Goal: Task Accomplishment & Management: Complete application form

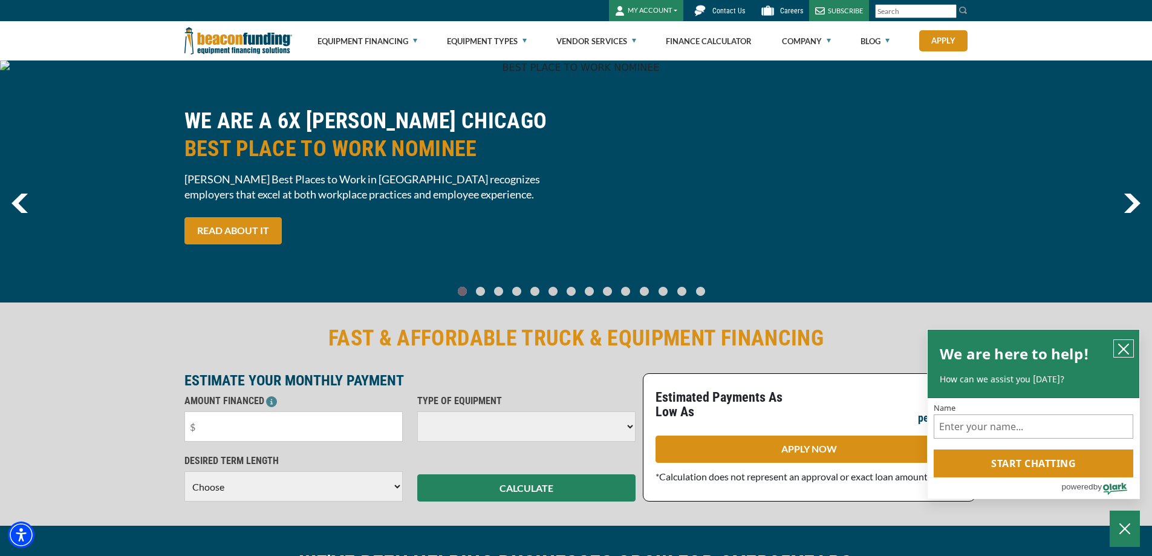
click at [1126, 344] on icon "close chatbox" at bounding box center [1124, 349] width 12 height 12
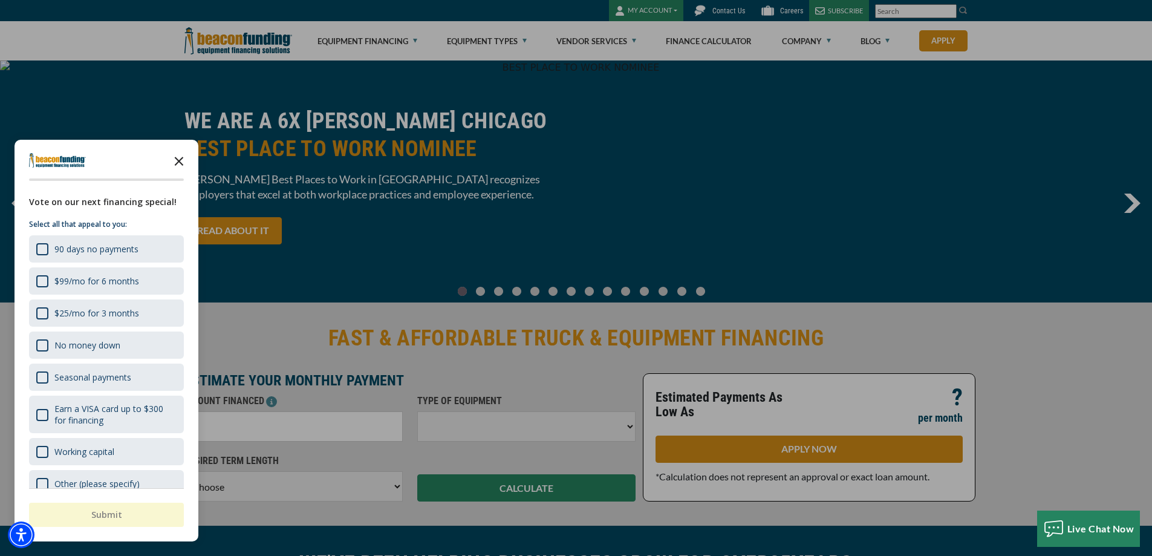
click at [180, 157] on icon "Close the survey" at bounding box center [179, 160] width 24 height 24
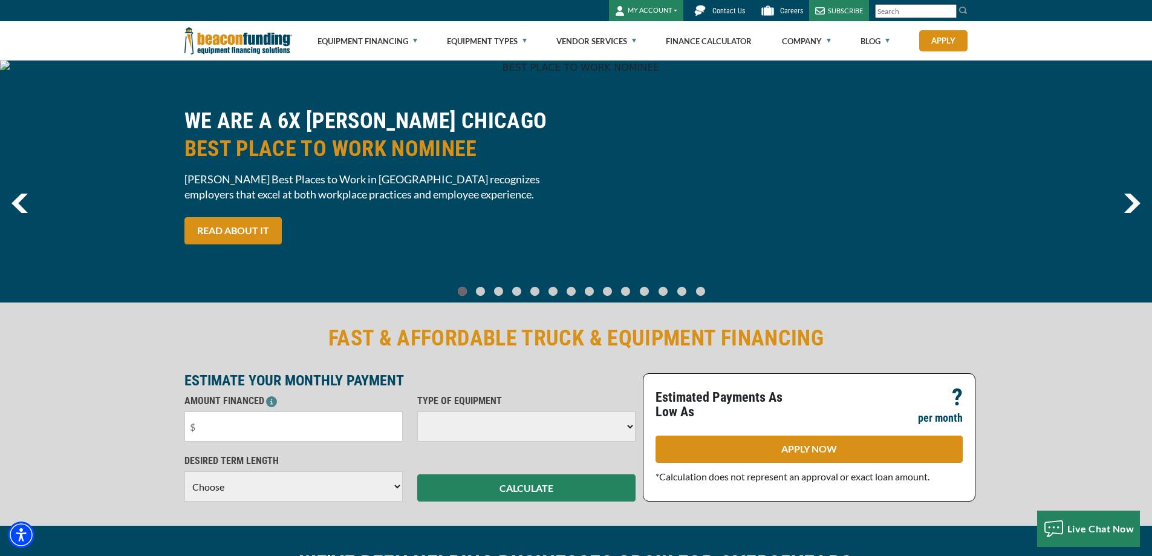
click at [668, 8] on button "MY ACCOUNT" at bounding box center [646, 10] width 74 height 21
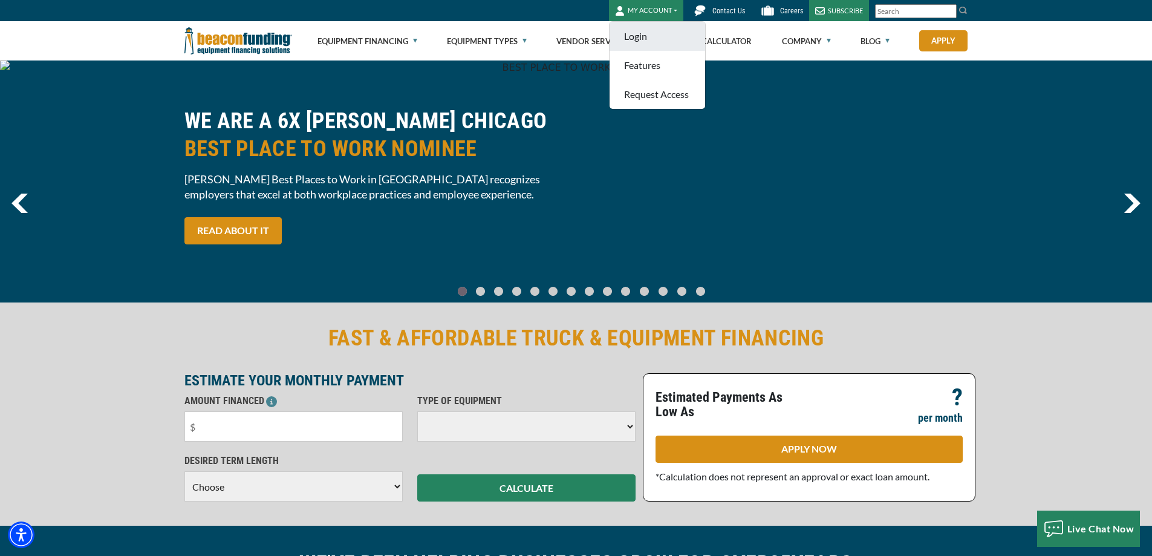
click at [644, 39] on link "Login" at bounding box center [658, 36] width 96 height 29
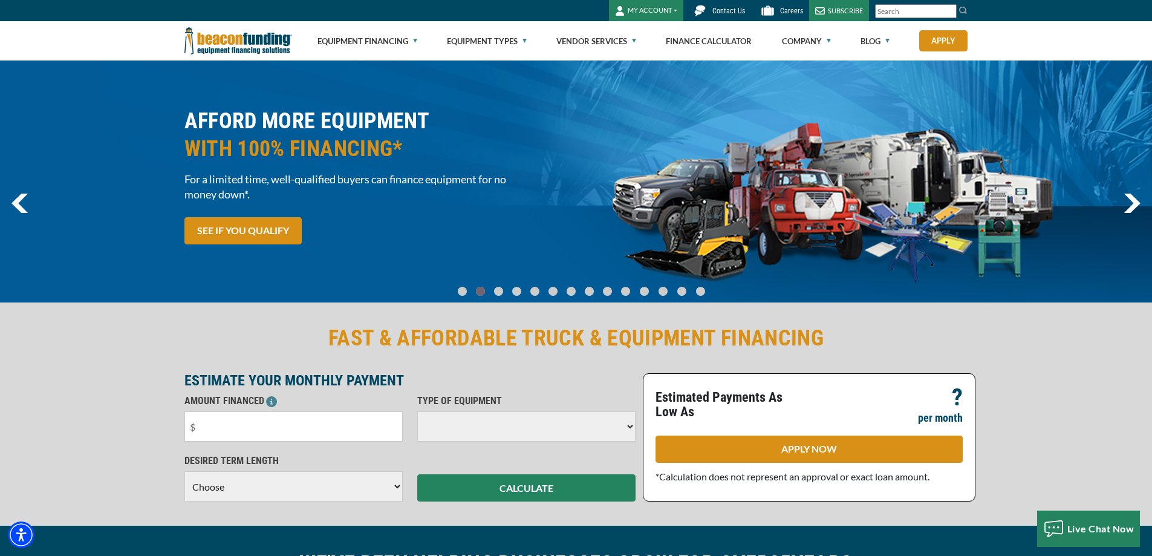
click at [678, 7] on button "MY ACCOUNT" at bounding box center [646, 10] width 74 height 21
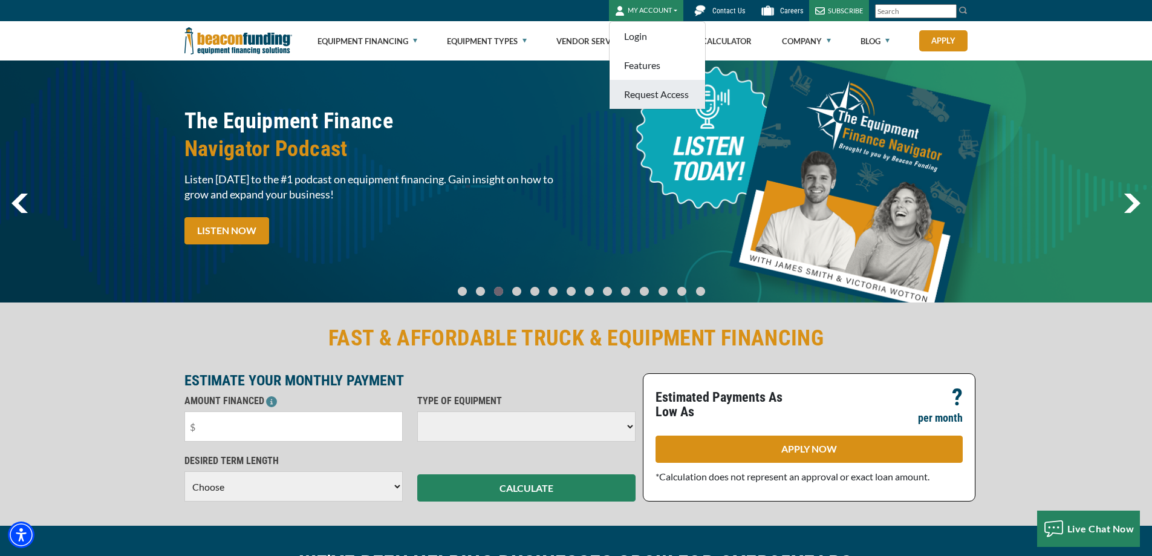
click at [667, 91] on link "Request Access" at bounding box center [658, 94] width 96 height 29
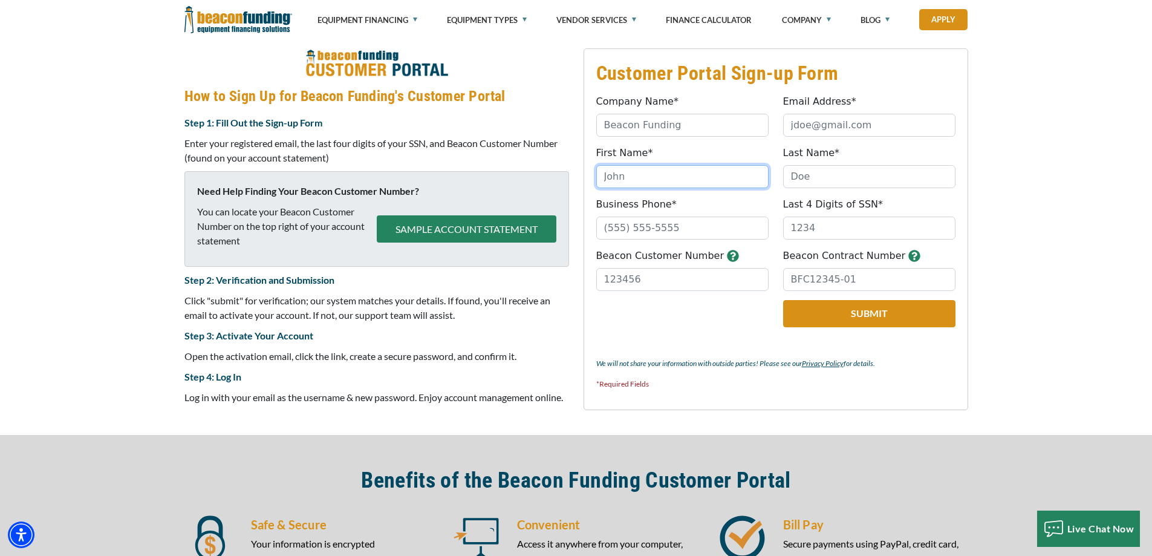
click at [636, 173] on input "First Name*" at bounding box center [682, 176] width 172 height 23
type input "BRIAN"
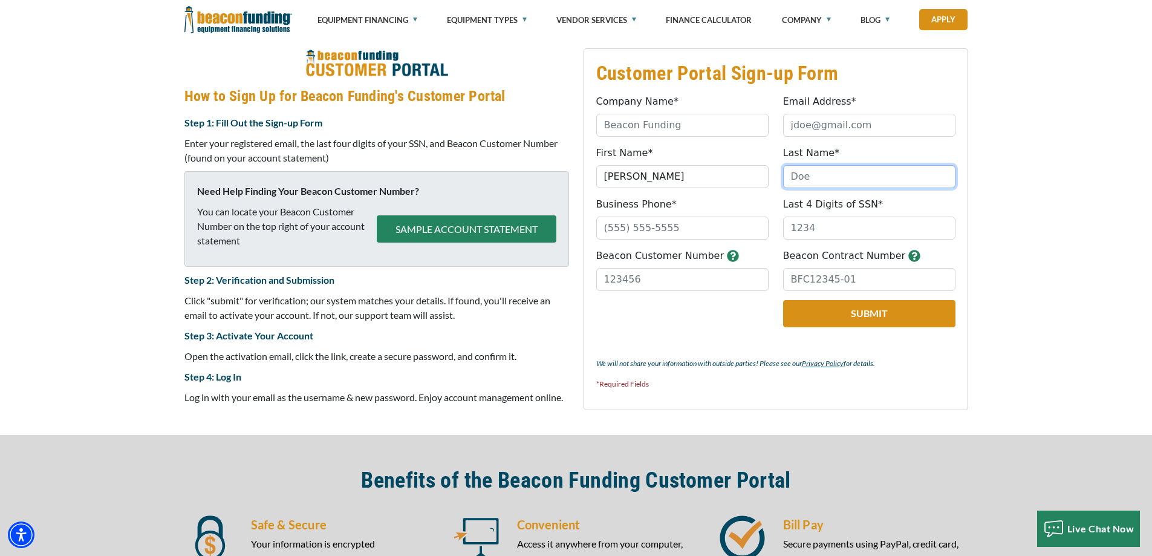
type input "REHBEIN"
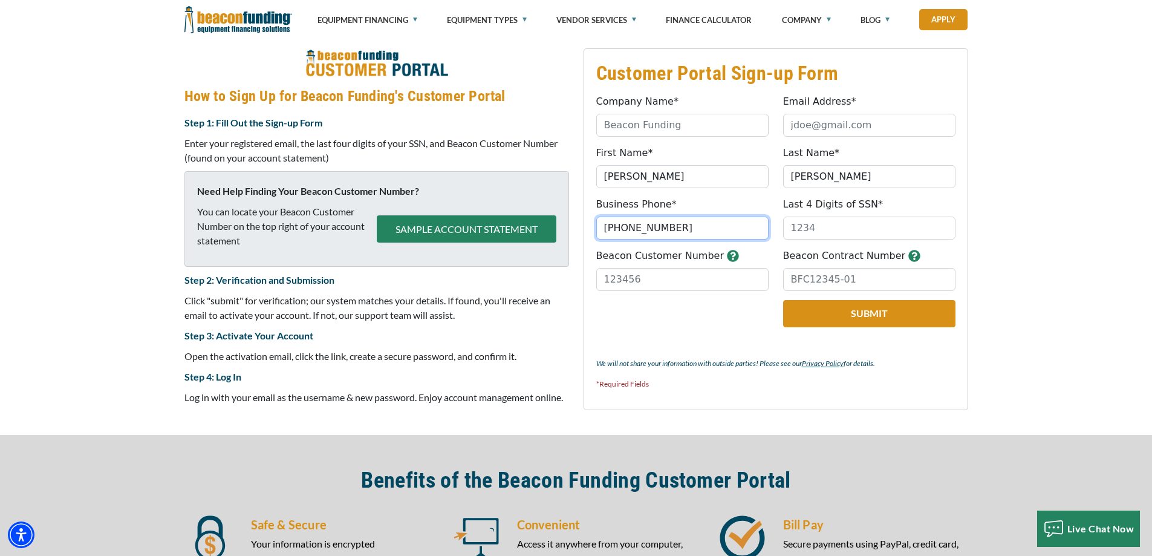
drag, startPoint x: 627, startPoint y: 229, endPoint x: 686, endPoint y: 225, distance: 59.4
click at [686, 225] on input "(717) 938-9200" at bounding box center [682, 228] width 172 height 23
type input "(717) 503-9349"
click at [645, 278] on input "Beacon Customer Number" at bounding box center [682, 279] width 172 height 23
type input "32441"
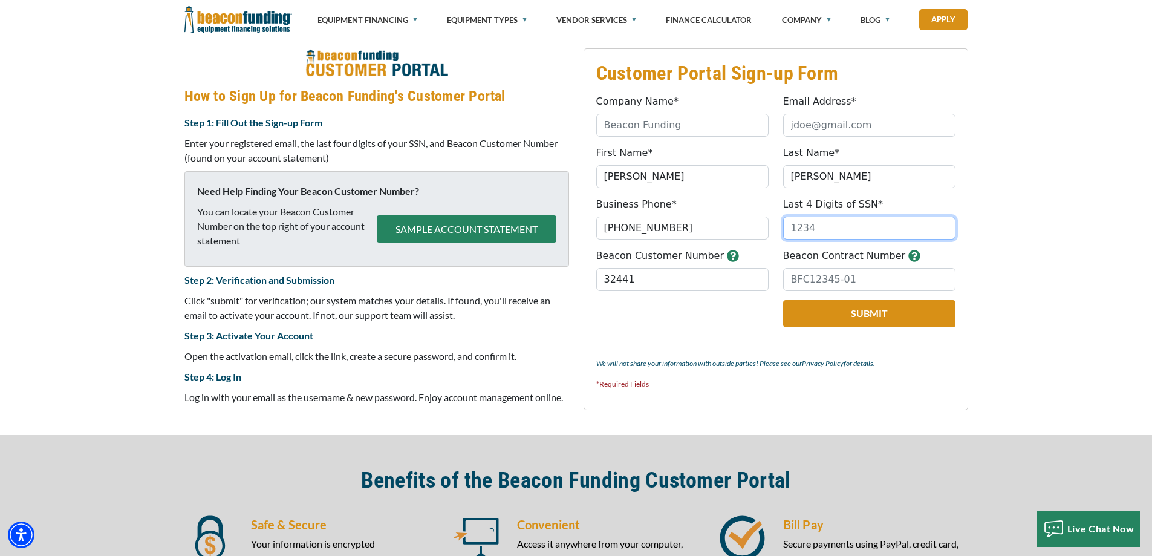
drag, startPoint x: 813, startPoint y: 227, endPoint x: 792, endPoint y: 232, distance: 21.6
click at [792, 232] on input "Last 4 Digits of SSN*" at bounding box center [869, 228] width 172 height 23
type input "5980"
drag, startPoint x: 807, startPoint y: 281, endPoint x: 918, endPoint y: 281, distance: 111.3
click at [918, 281] on input "Beacon Contract Number" at bounding box center [869, 279] width 172 height 23
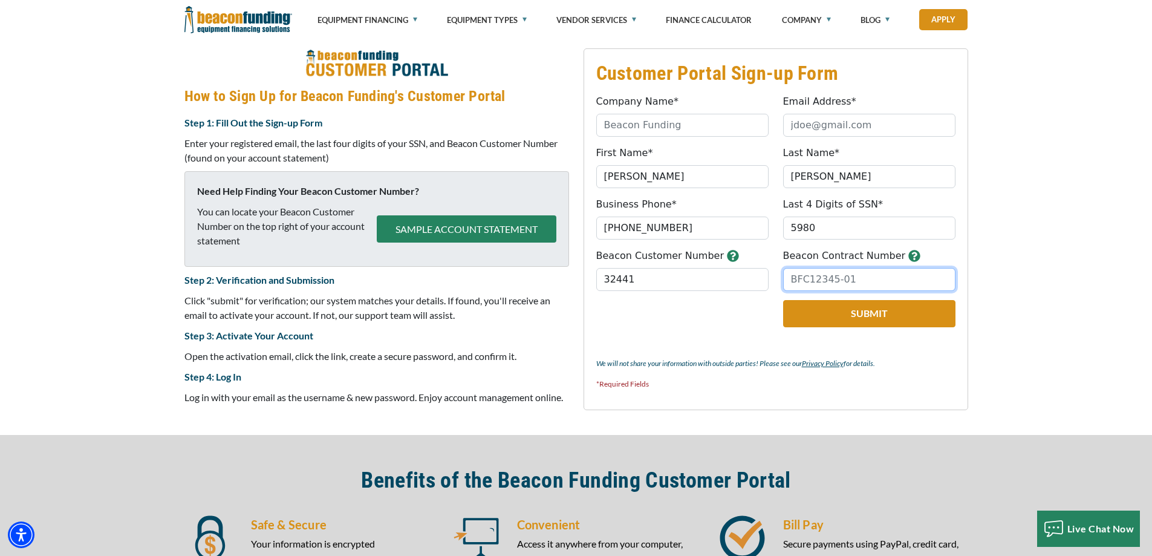
drag, startPoint x: 872, startPoint y: 275, endPoint x: 817, endPoint y: 276, distance: 54.4
click at [803, 281] on input "Beacon Contract Number" at bounding box center [869, 279] width 172 height 23
type input "BFC19387-01"
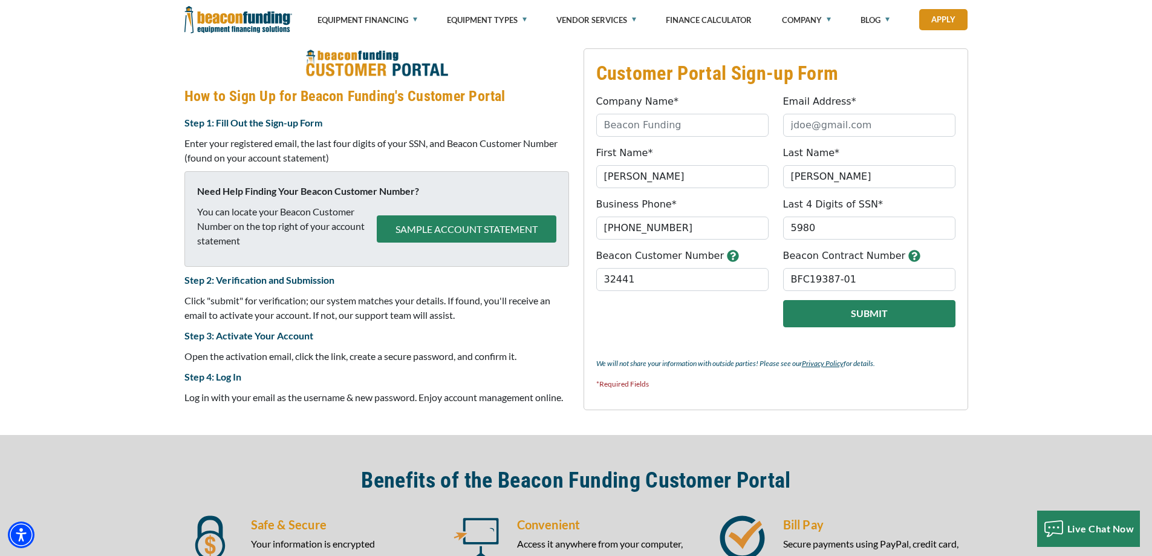
click at [855, 308] on button "Submit" at bounding box center [869, 313] width 172 height 27
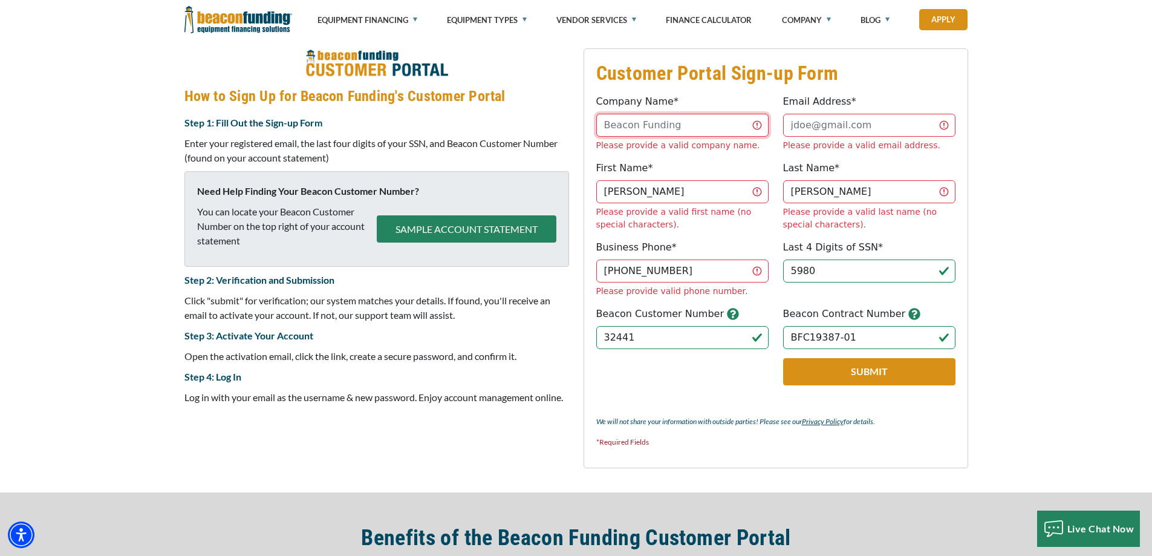
click at [706, 128] on input "Company Name*" at bounding box center [682, 125] width 172 height 23
type input "REHBEIN SERVICE CENTER"
click at [863, 128] on input "Email Address*" at bounding box center [869, 125] width 172 height 23
type input "rehbein55@gmail.com"
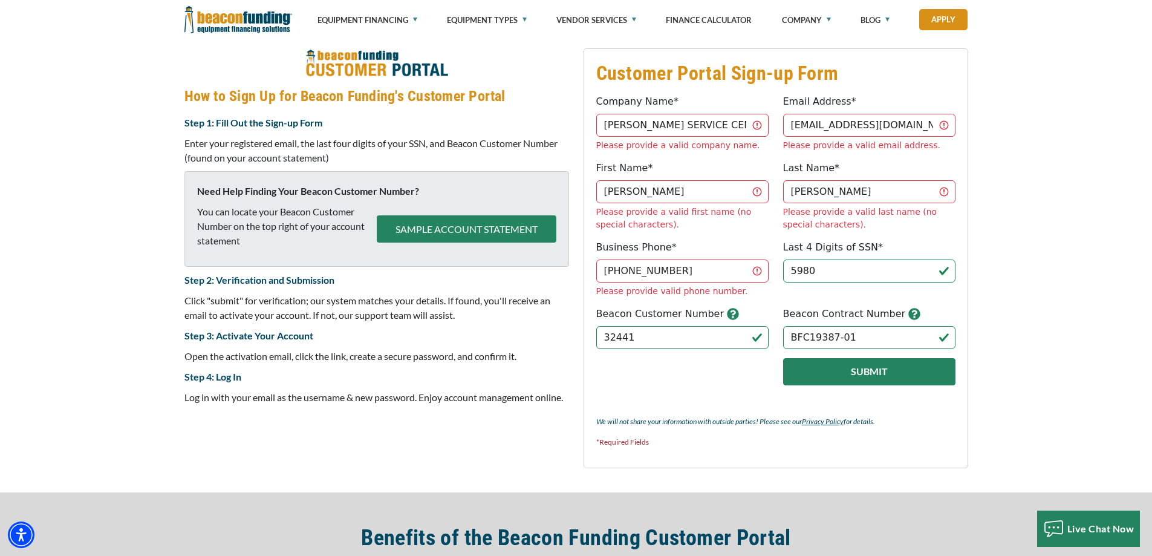
click at [858, 358] on button "Submit" at bounding box center [869, 371] width 172 height 27
